Goal: Task Accomplishment & Management: Complete application form

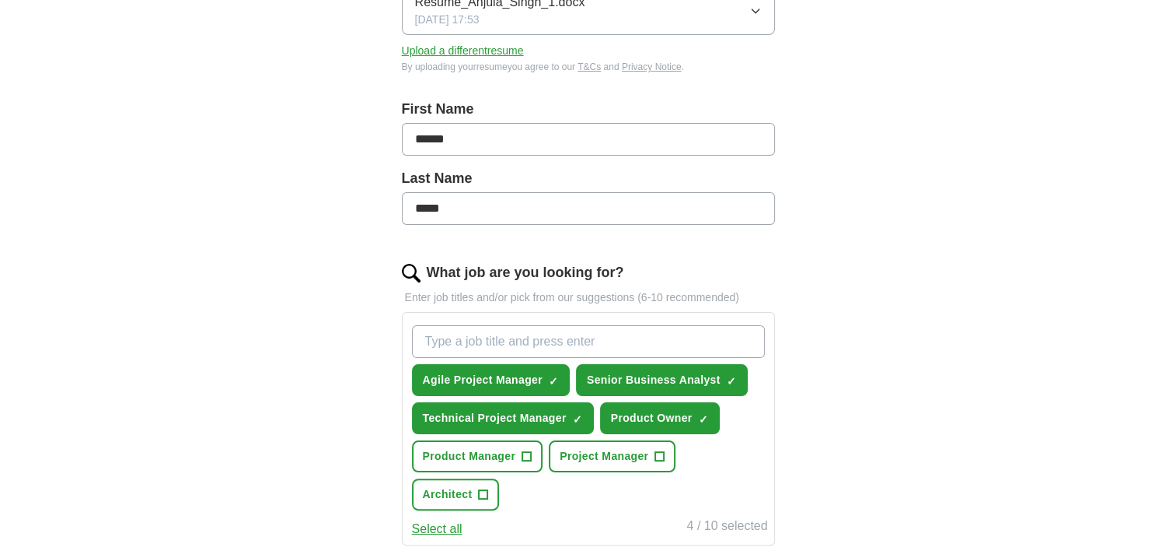
scroll to position [389, 0]
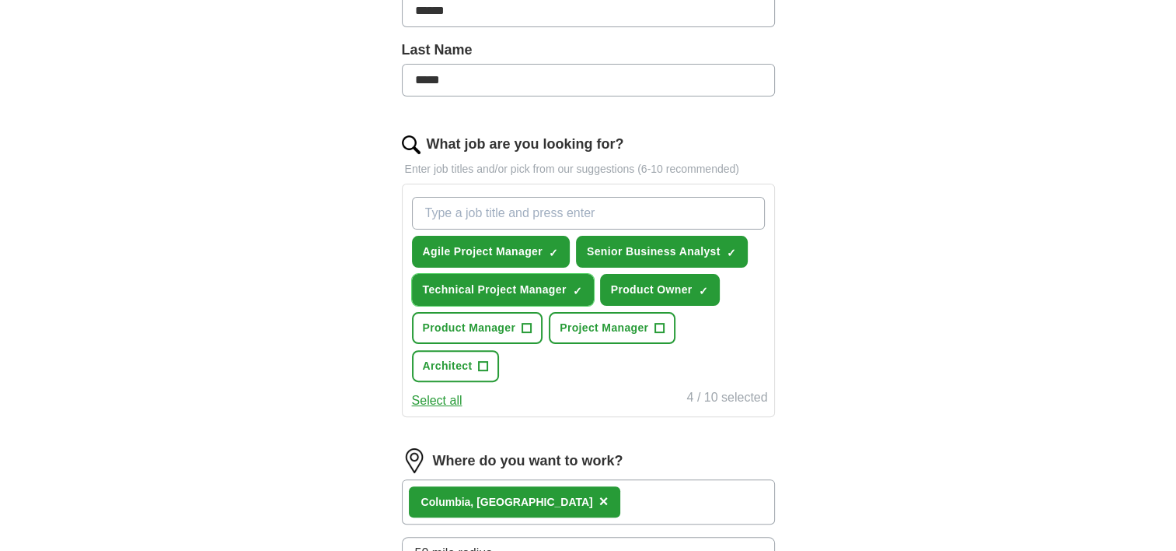
click at [0, 0] on span "×" at bounding box center [0, 0] width 0 height 0
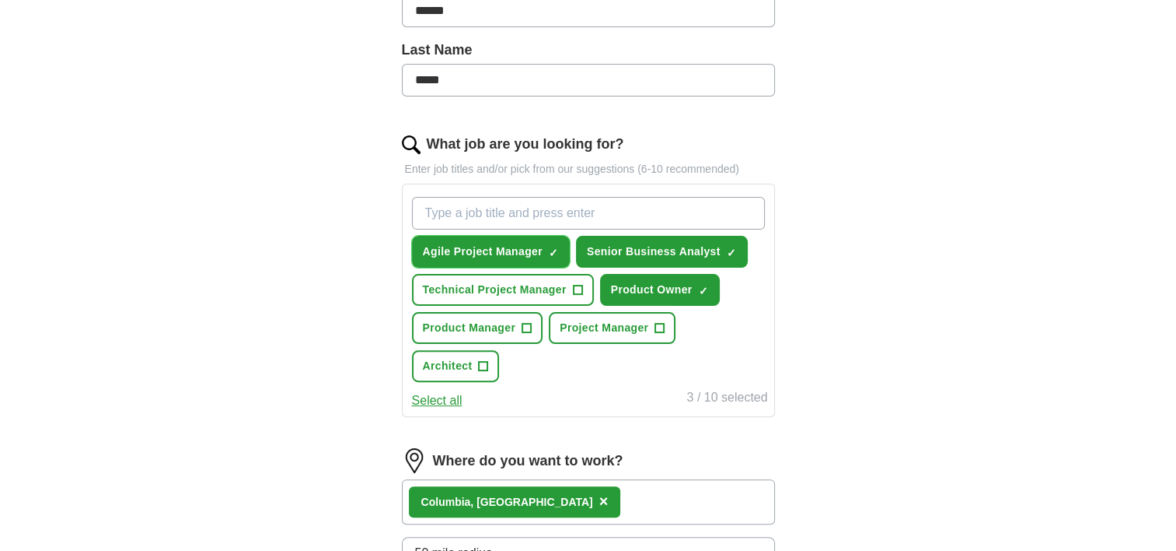
click at [0, 0] on span "×" at bounding box center [0, 0] width 0 height 0
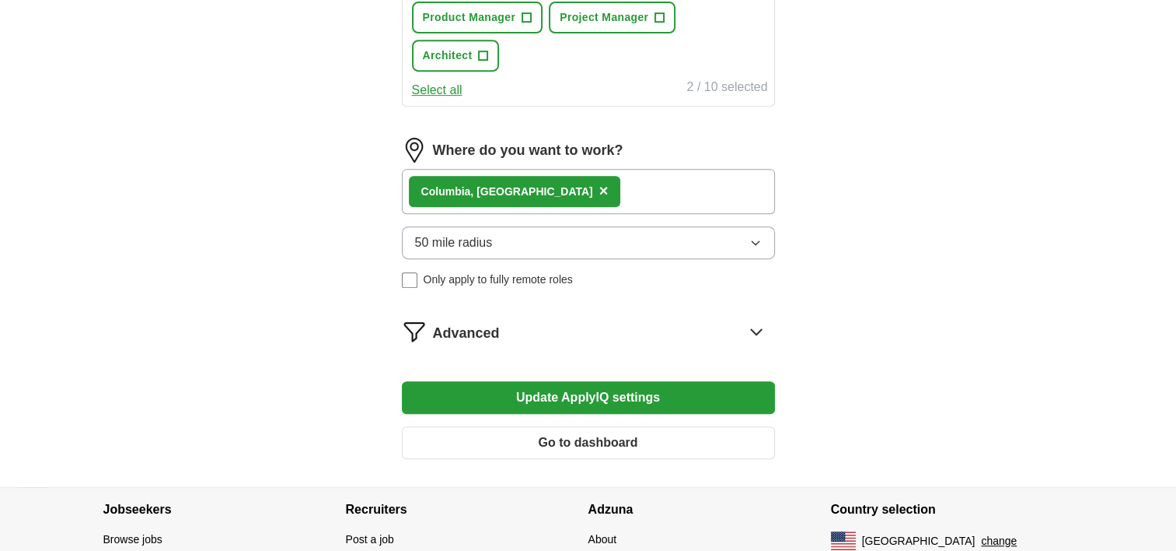
scroll to position [700, 0]
click at [552, 393] on button "Update ApplyIQ settings" at bounding box center [588, 396] width 373 height 33
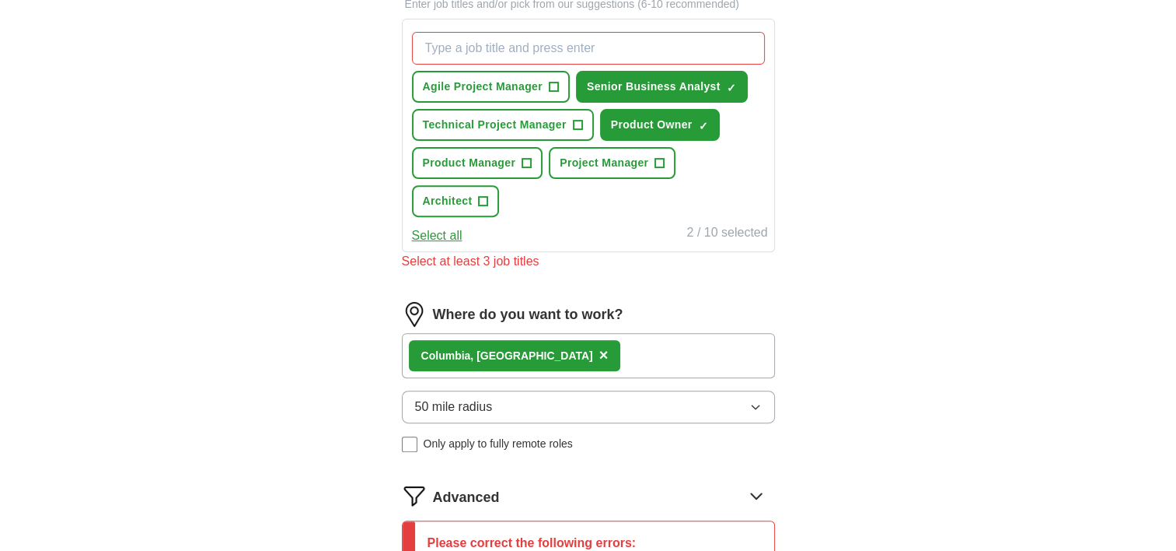
scroll to position [544, 0]
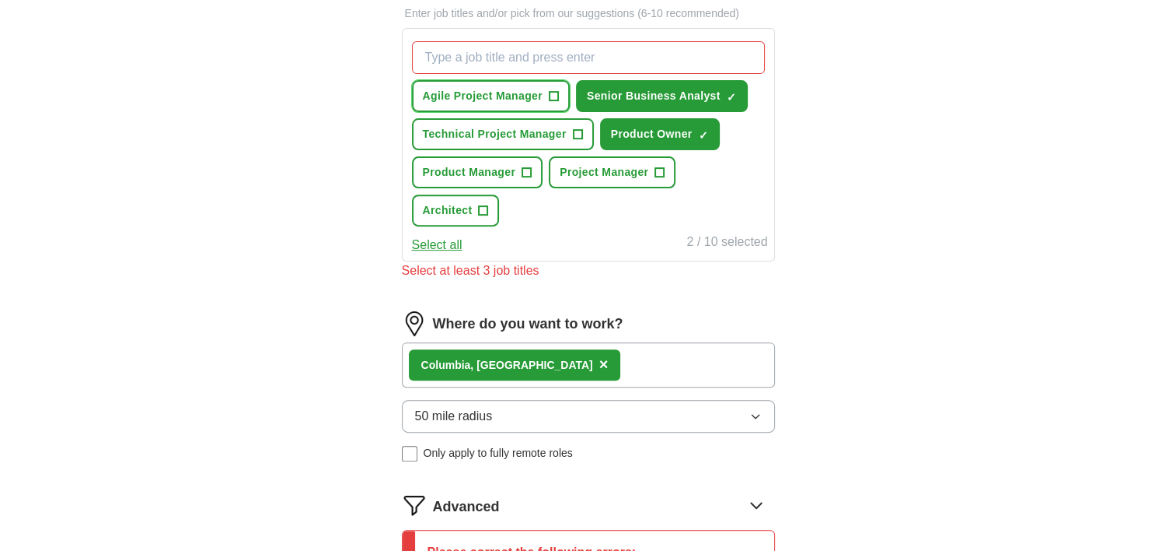
click at [536, 90] on span "Agile Project Manager" at bounding box center [483, 96] width 120 height 16
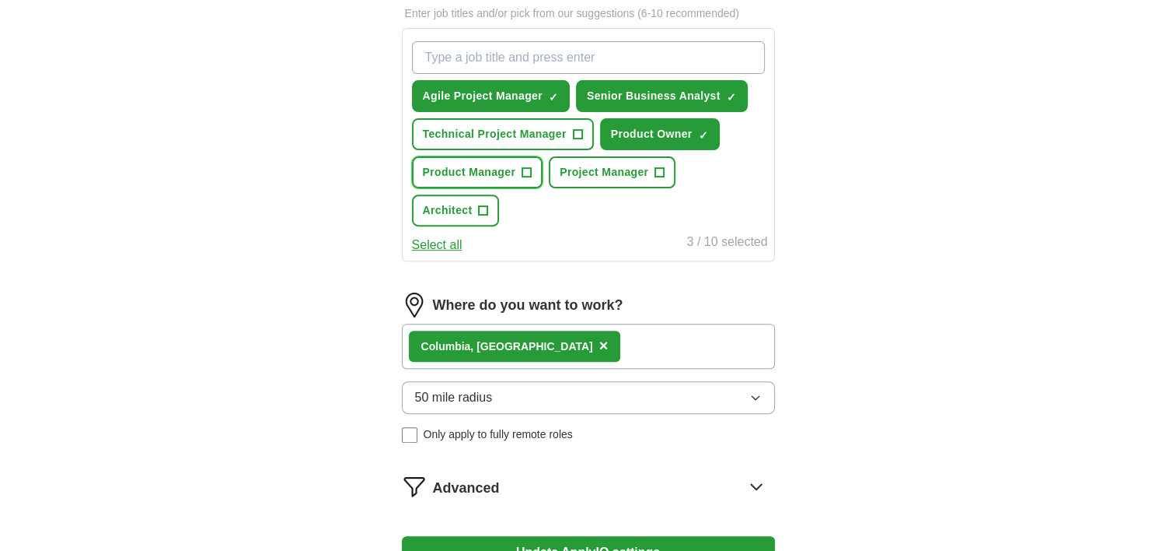
click at [525, 171] on span "+" at bounding box center [527, 172] width 9 height 12
click at [0, 0] on span "×" at bounding box center [0, 0] width 0 height 0
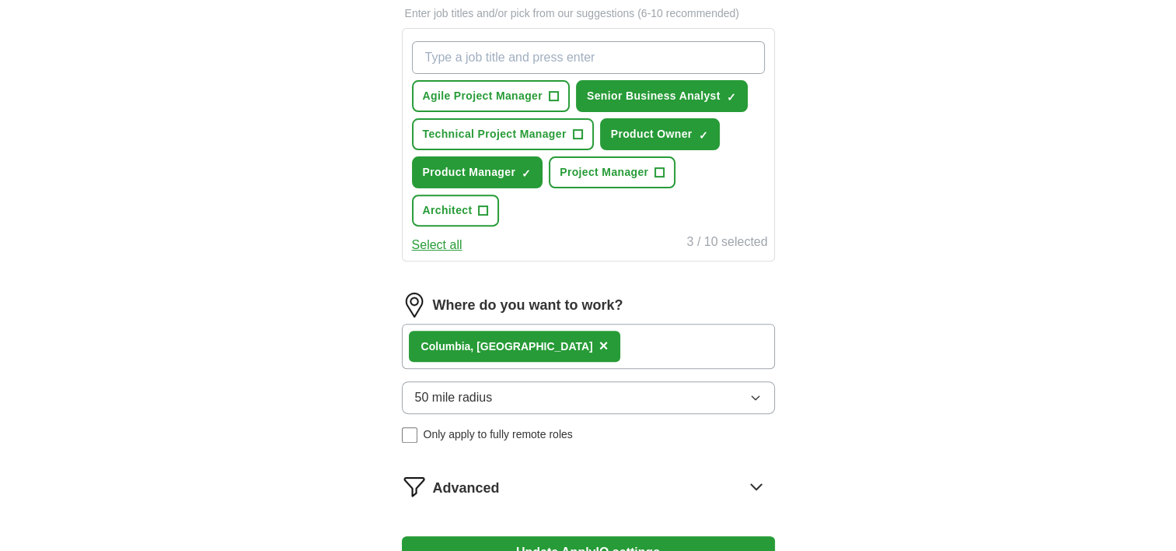
click at [499, 55] on input "What job are you looking for?" at bounding box center [588, 57] width 353 height 33
type input "[PERSON_NAME] business analyst"
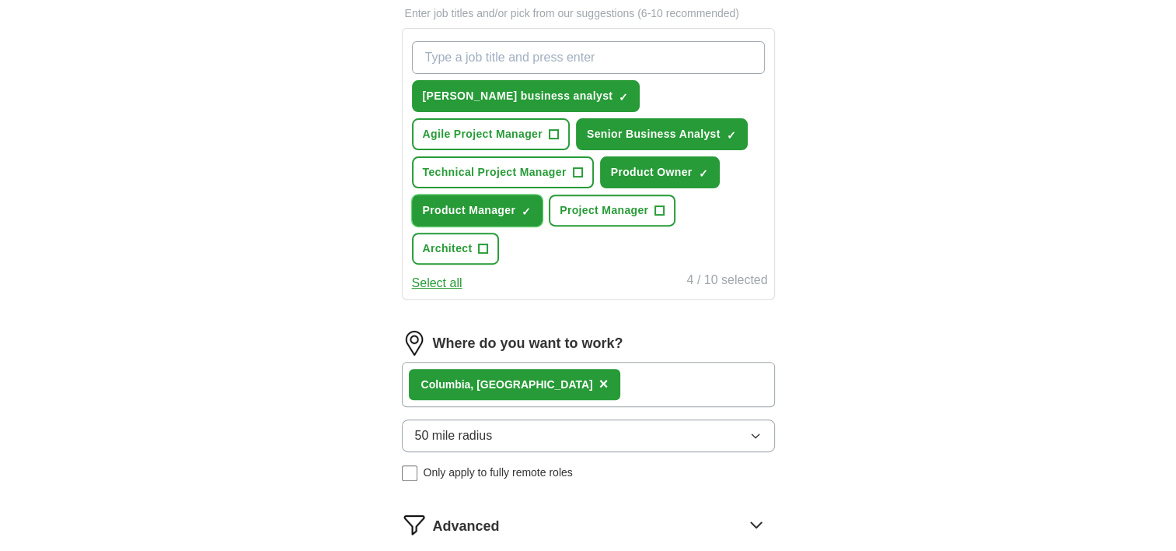
click at [0, 0] on span "×" at bounding box center [0, 0] width 0 height 0
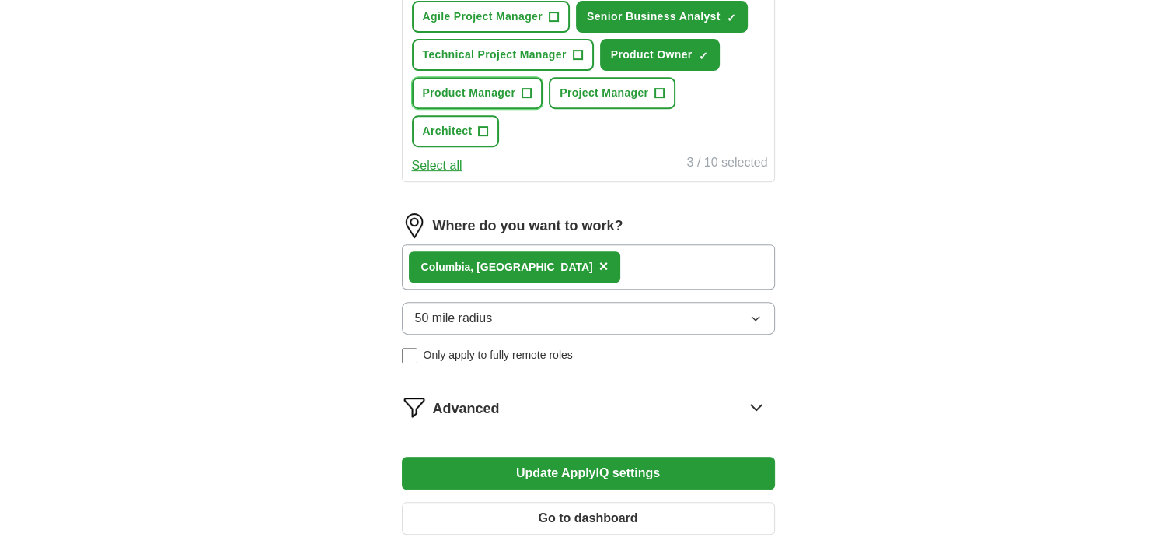
scroll to position [778, 0]
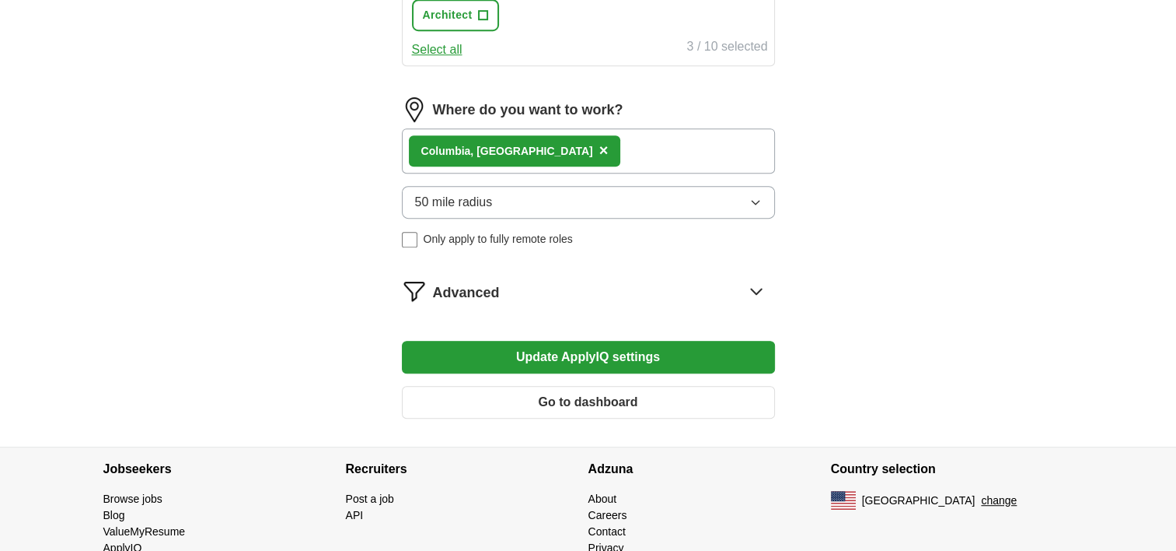
click at [614, 348] on button "Update ApplyIQ settings" at bounding box center [588, 357] width 373 height 33
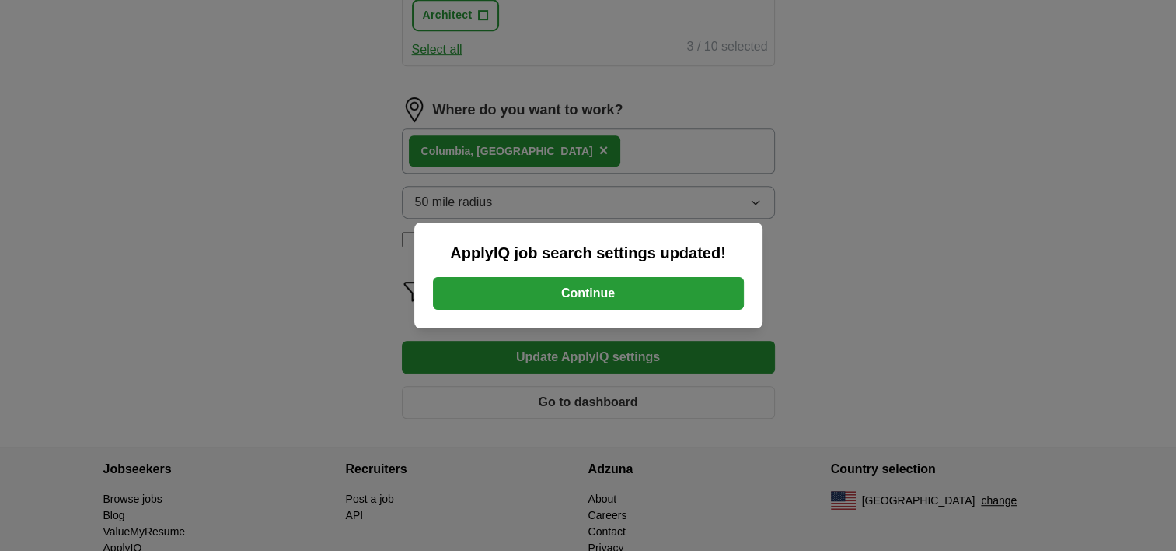
click at [581, 286] on button "Continue" at bounding box center [588, 293] width 311 height 33
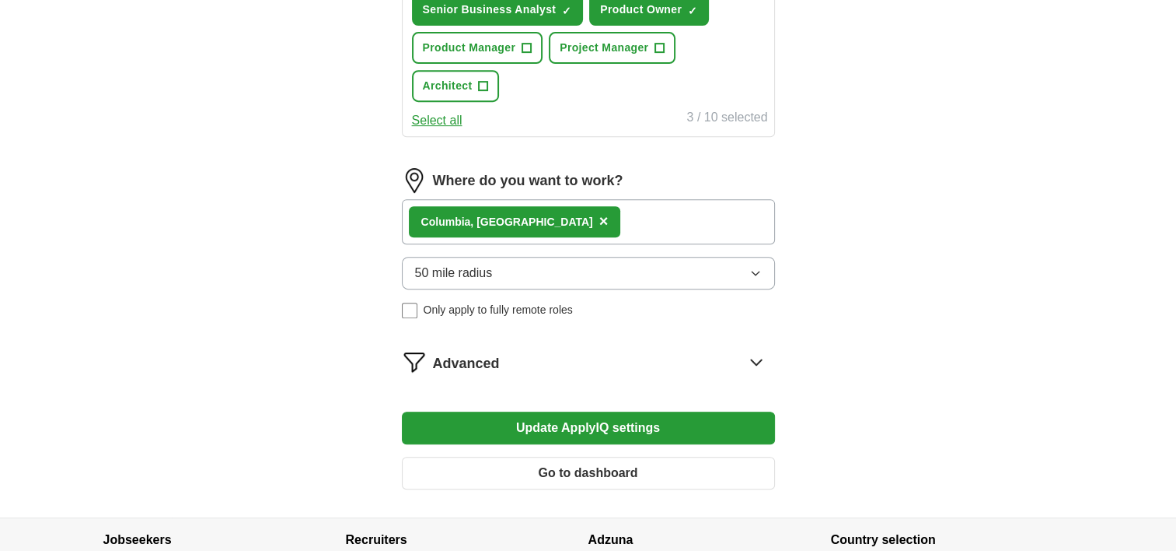
scroll to position [594, 0]
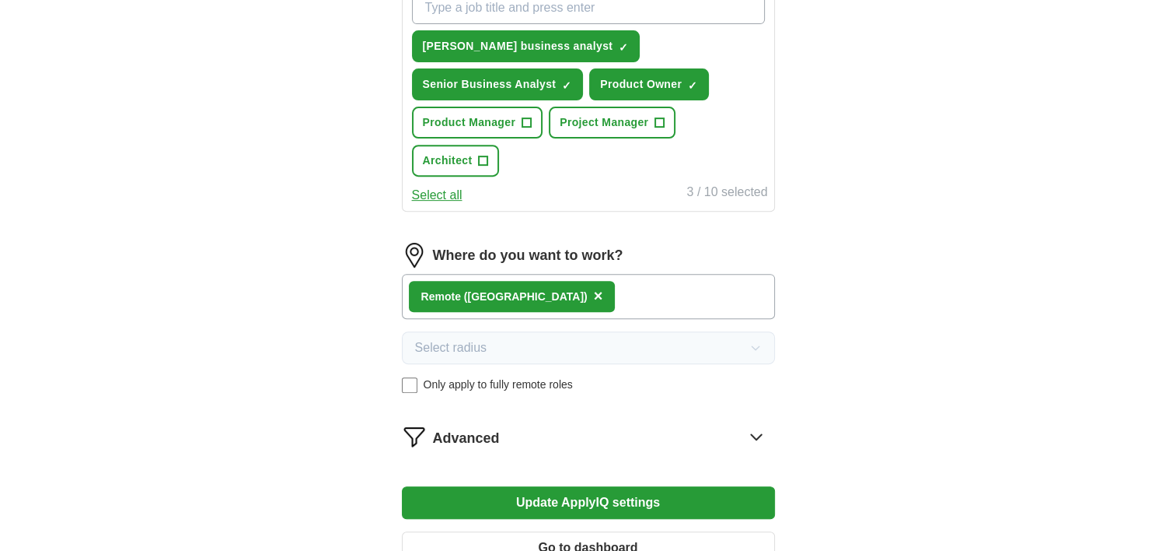
click at [634, 486] on button "Update ApplyIQ settings" at bounding box center [588, 502] width 373 height 33
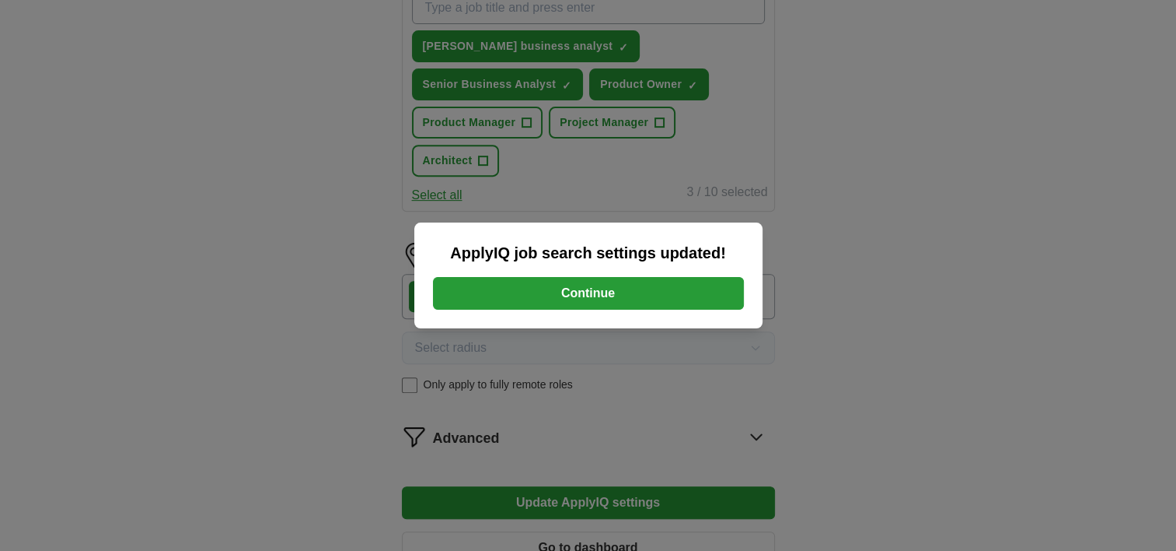
click at [628, 295] on button "Continue" at bounding box center [588, 293] width 311 height 33
